Goal: Obtain resource: Download file/media

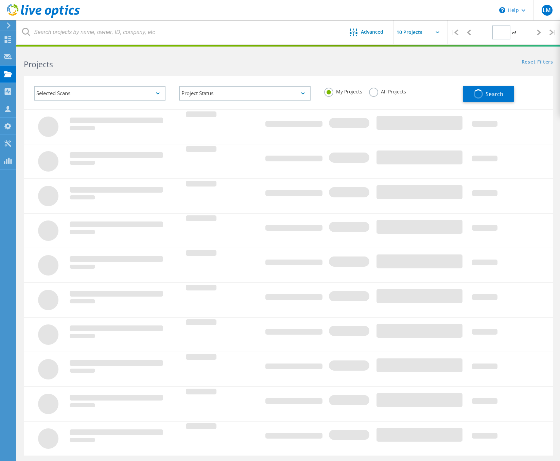
type input "1"
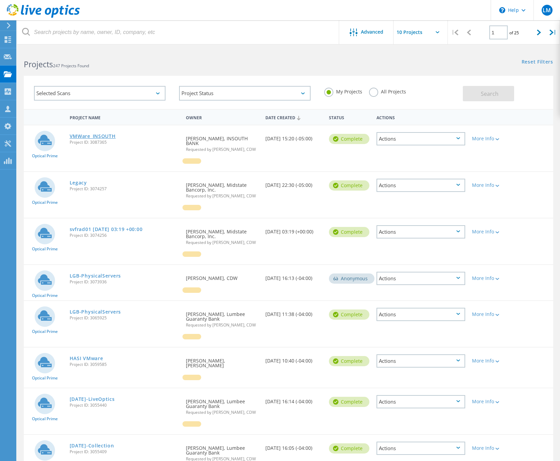
click at [93, 135] on link "VMWare_INSOUTH" at bounding box center [93, 136] width 46 height 5
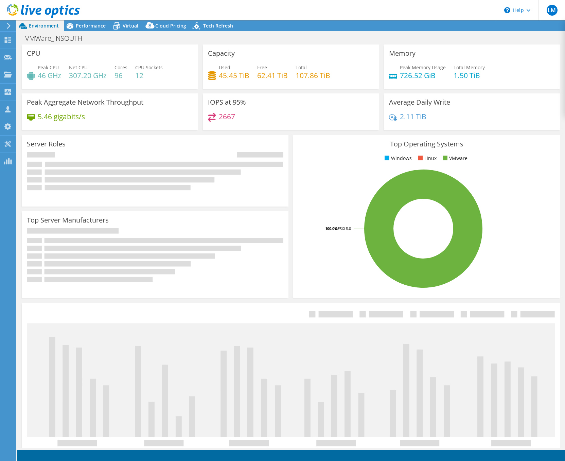
select select "USD"
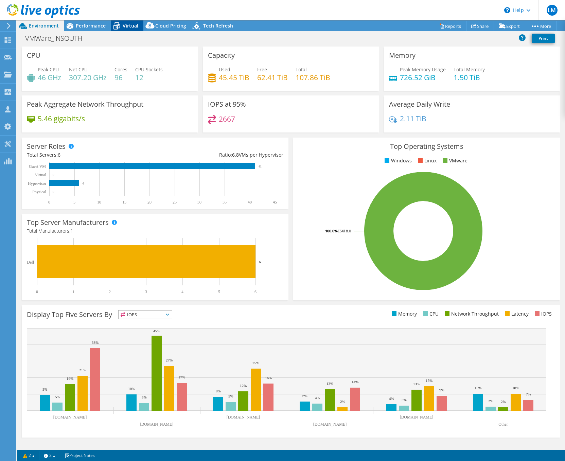
click at [128, 28] on span "Virtual" at bounding box center [131, 25] width 16 height 6
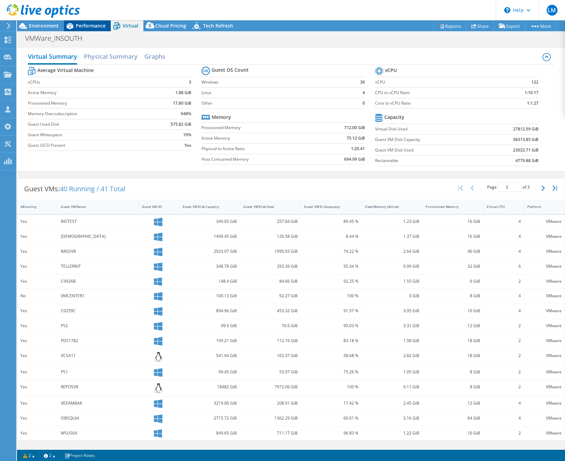
click at [91, 28] on span "Performance" at bounding box center [91, 25] width 30 height 6
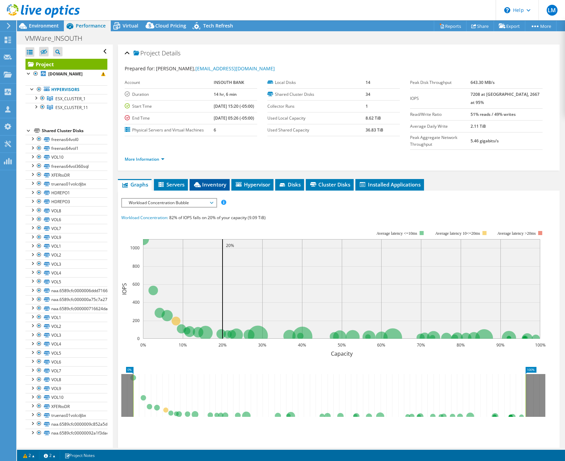
click at [218, 188] on span "Inventory" at bounding box center [209, 184] width 33 height 7
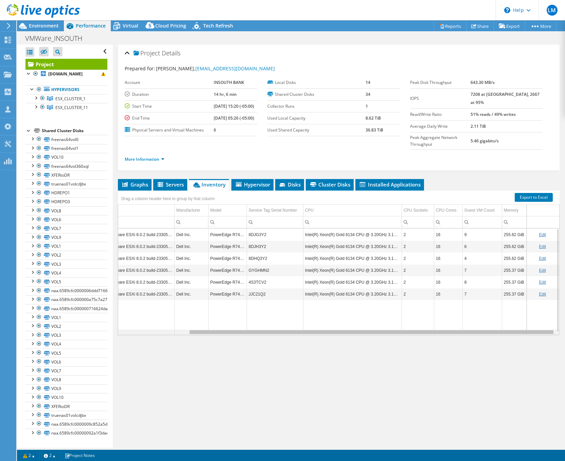
drag, startPoint x: 449, startPoint y: 341, endPoint x: 533, endPoint y: 336, distance: 84.8
click at [533, 336] on body "LM Partner Team Member [PERSON_NAME] [PERSON_NAME][EMAIL_ADDRESS][DOMAIN_NAME] …" at bounding box center [282, 230] width 565 height 461
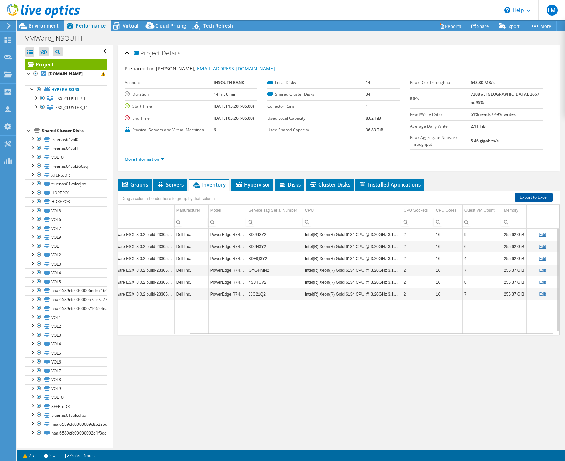
click at [529, 202] on link "Export to Excel" at bounding box center [534, 197] width 38 height 9
click at [408, 367] on div "Project Details Prepared for: [PERSON_NAME], [EMAIL_ADDRESS][DOMAIN_NAME] Accou…" at bounding box center [339, 245] width 452 height 403
